Goal: Task Accomplishment & Management: Manage account settings

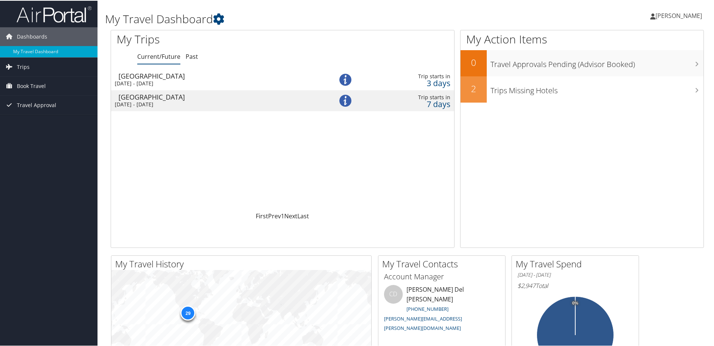
click at [135, 77] on div "[GEOGRAPHIC_DATA]" at bounding box center [217, 75] width 198 height 7
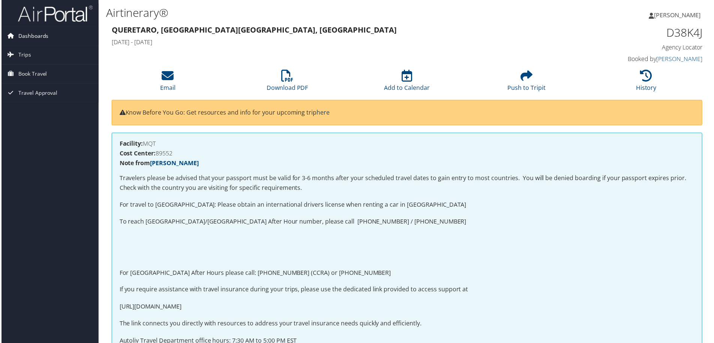
click at [25, 34] on span "Dashboards" at bounding box center [32, 36] width 30 height 19
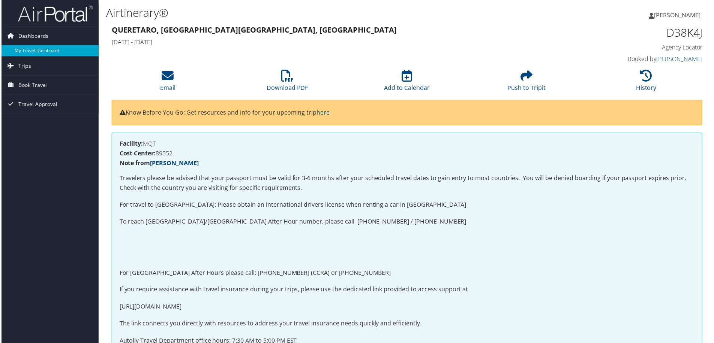
click at [45, 52] on link "My Travel Dashboard" at bounding box center [48, 50] width 97 height 11
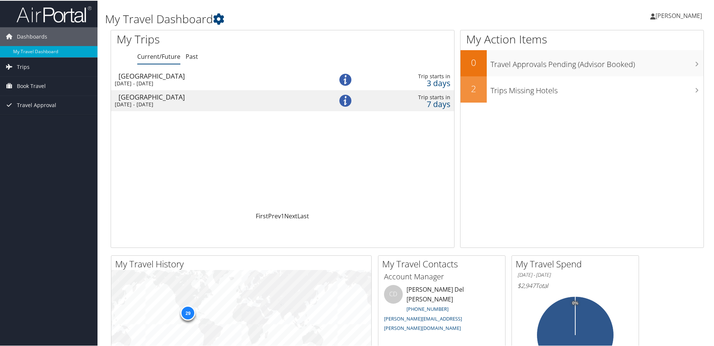
click at [655, 16] on span "[PERSON_NAME]" at bounding box center [678, 15] width 46 height 8
click at [626, 44] on link "My Settings" at bounding box center [659, 41] width 84 height 13
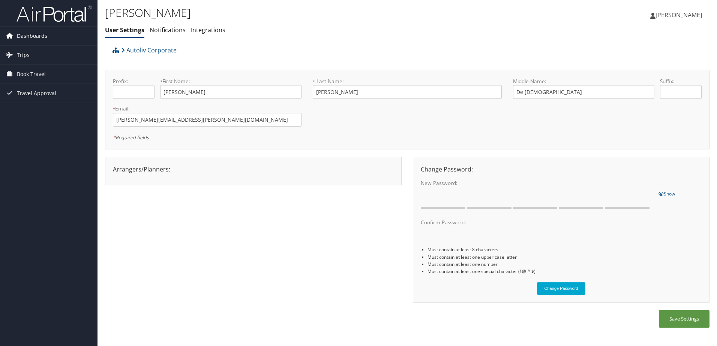
click at [24, 35] on span "Dashboards" at bounding box center [32, 36] width 30 height 19
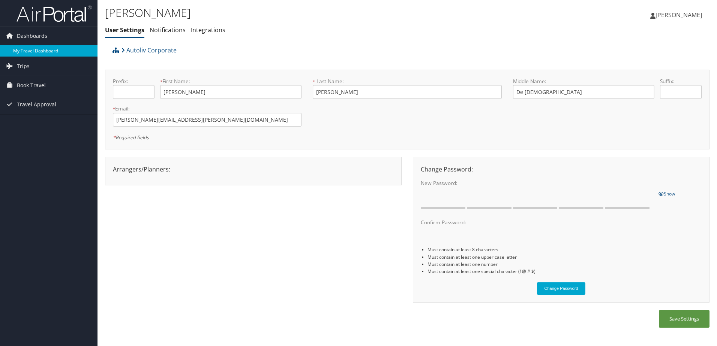
click at [37, 54] on link "My Travel Dashboard" at bounding box center [48, 50] width 97 height 11
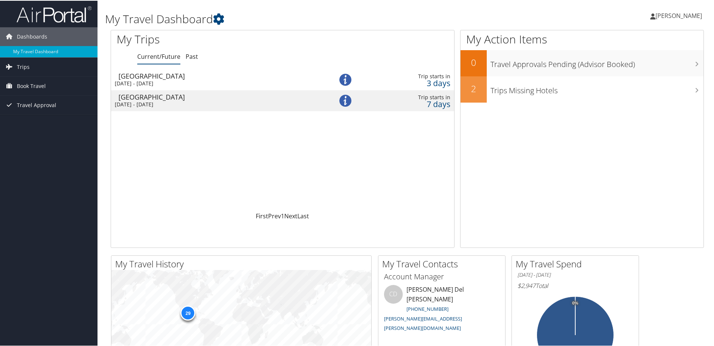
click at [655, 13] on span "[PERSON_NAME]" at bounding box center [678, 15] width 46 height 8
click at [628, 39] on link "My Settings" at bounding box center [659, 41] width 84 height 13
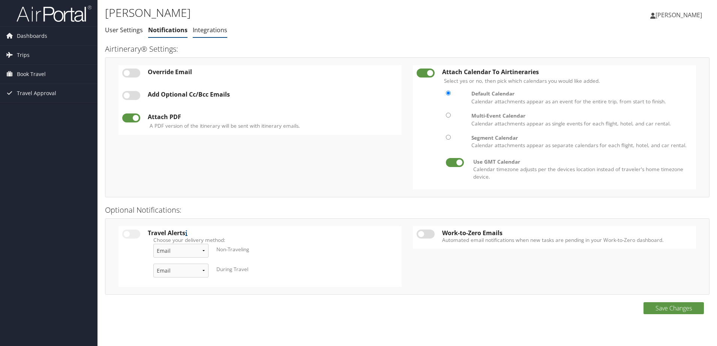
click at [206, 30] on link "Integrations" at bounding box center [210, 30] width 34 height 8
